Goal: Check status: Check status

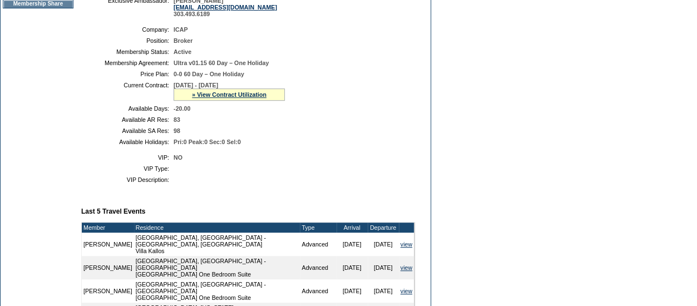
scroll to position [233, 0]
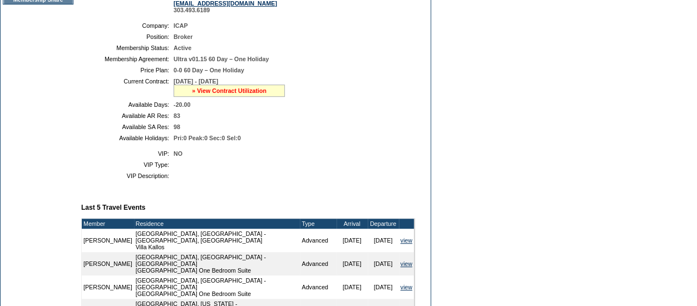
click at [229, 94] on link "» View Contract Utilization" at bounding box center [229, 90] width 75 height 7
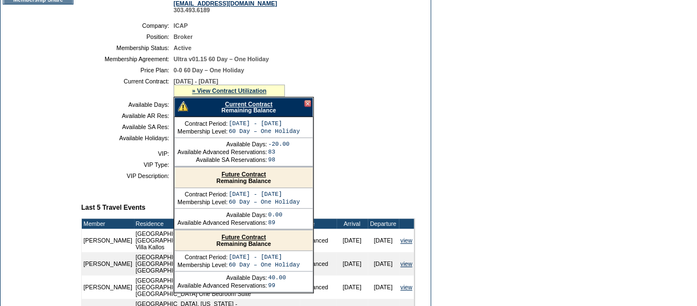
click at [240, 177] on link "Future Contract" at bounding box center [243, 174] width 44 height 7
click at [27, 106] on td "Dashboard Personal Info Business Info Address Info Web Access Notes Current Res…" at bounding box center [38, 211] width 75 height 675
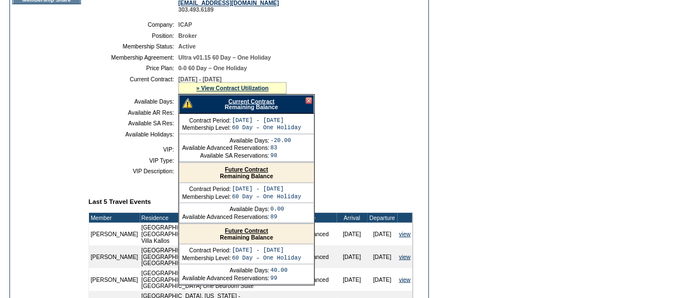
scroll to position [0, 0]
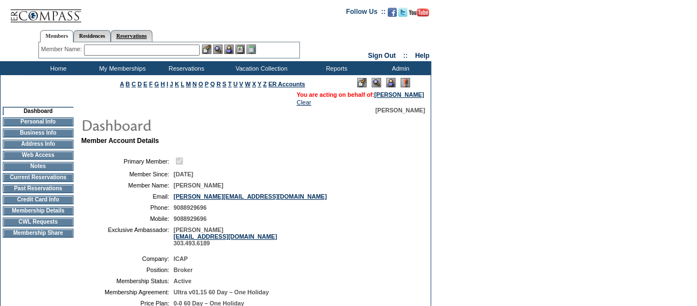
click at [149, 38] on link "Reservations" at bounding box center [132, 36] width 42 height 12
click at [98, 55] on input "text" at bounding box center [105, 49] width 49 height 11
paste input "1810350"
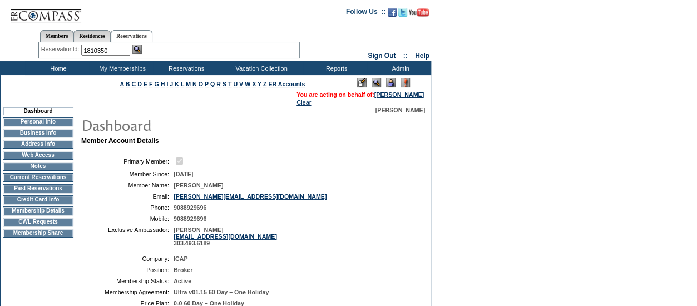
type input "1810350"
click at [138, 46] on img at bounding box center [136, 48] width 9 height 9
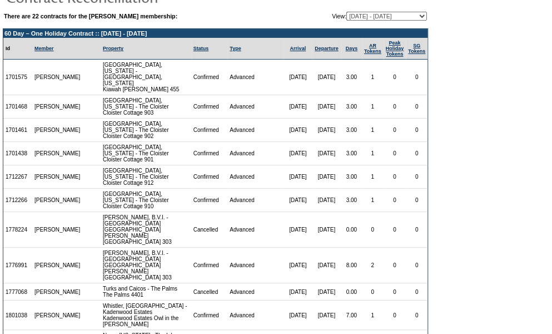
scroll to position [43, 0]
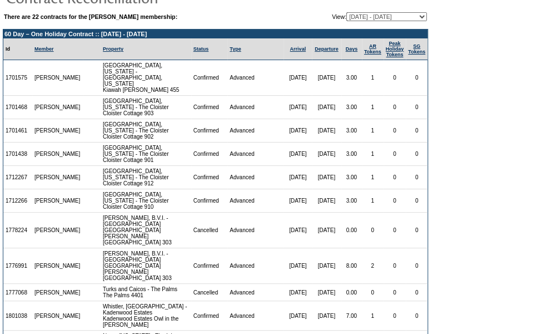
click at [347, 17] on select "[DATE] - [DATE] [DATE] - [DATE] [DATE] - [DATE] [DATE] - [DATE] [DATE] - [DATE]…" at bounding box center [387, 16] width 81 height 9
select select "129516"
click at [347, 12] on select "[DATE] - [DATE] [DATE] - [DATE] [DATE] - [DATE] [DATE] - [DATE] [DATE] - [DATE]…" at bounding box center [387, 16] width 81 height 9
